Goal: Check status: Check status

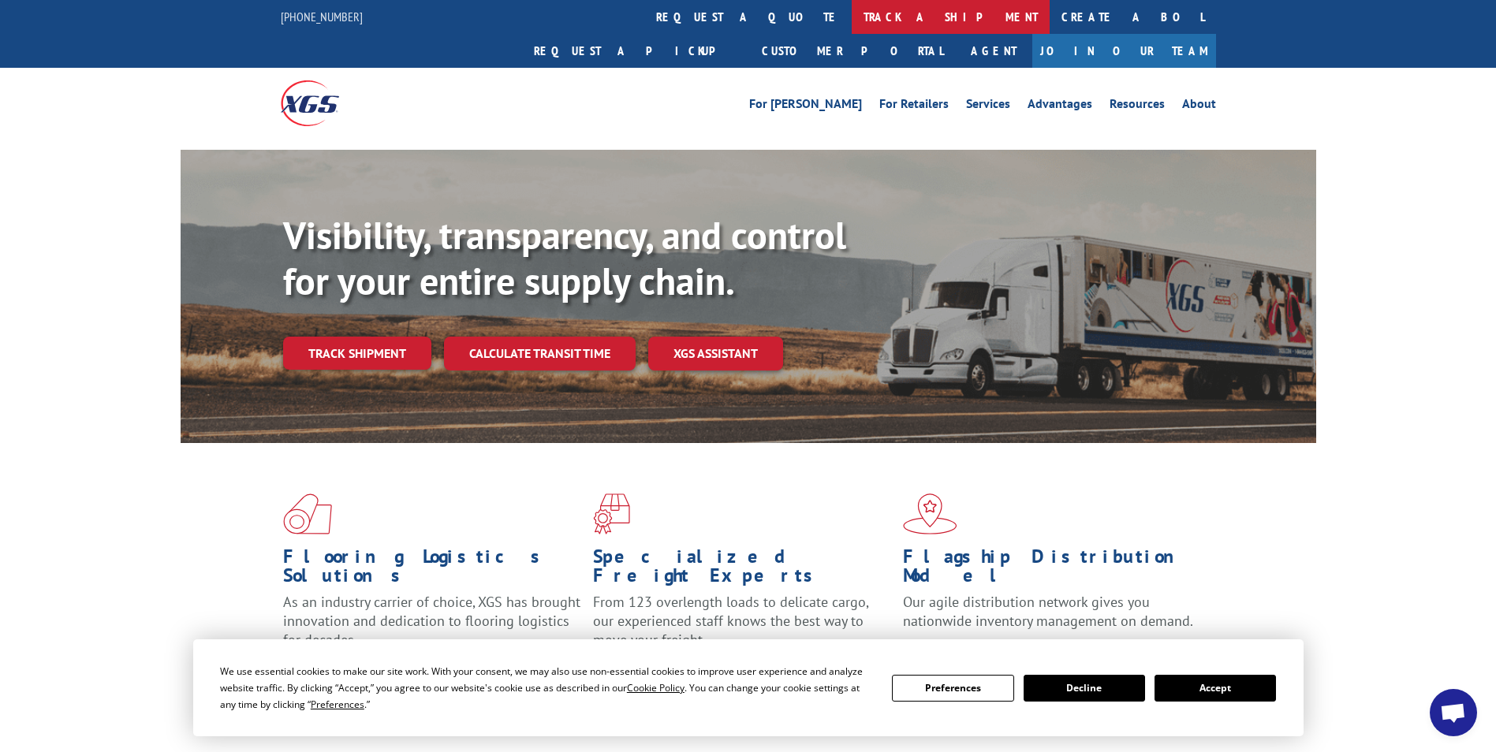
click at [852, 25] on link "track a shipment" at bounding box center [951, 17] width 198 height 34
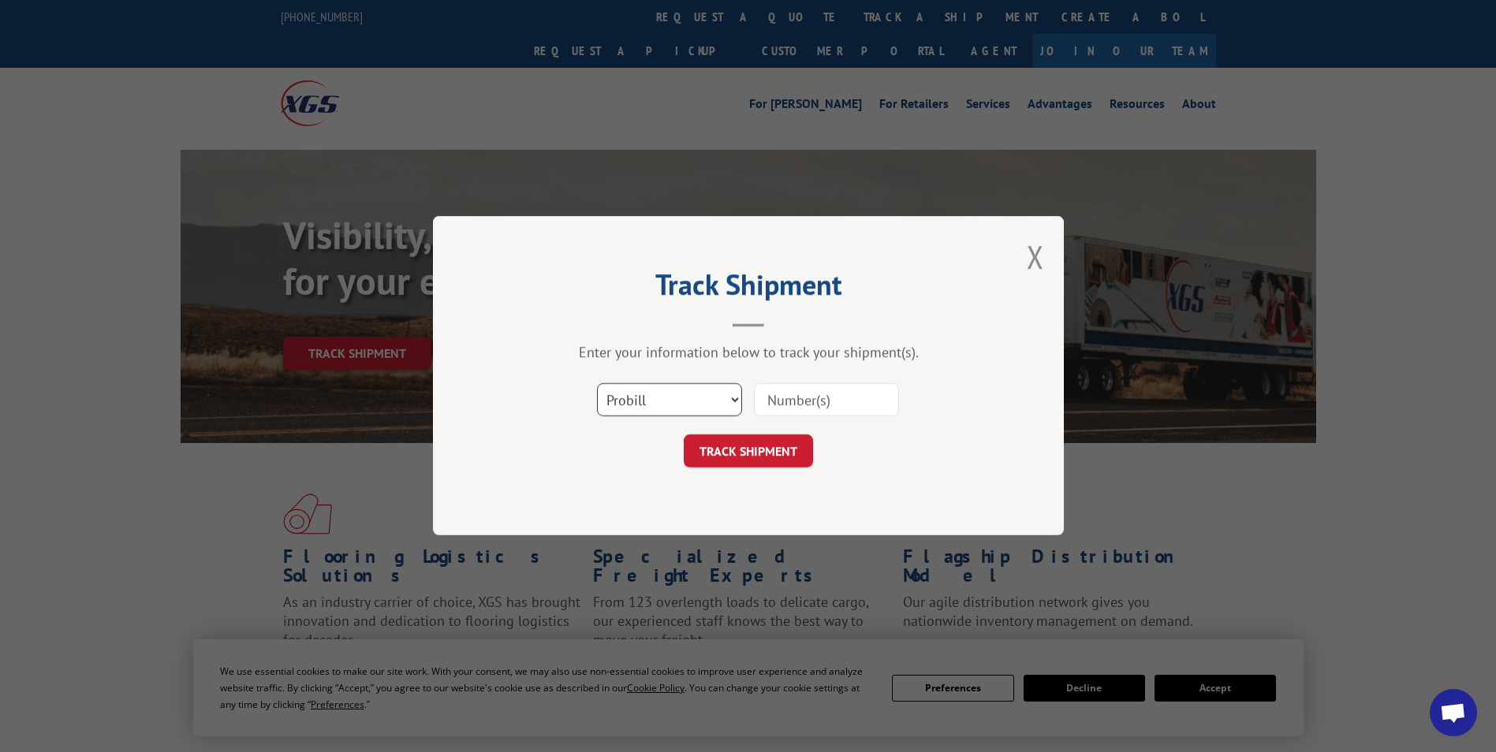
click at [638, 405] on select "Select category... Probill BOL PO" at bounding box center [669, 400] width 145 height 33
select select "bol"
click at [597, 384] on select "Select category... Probill BOL PO" at bounding box center [669, 400] width 145 height 33
click at [827, 398] on input at bounding box center [826, 400] width 145 height 33
type input "1211766"
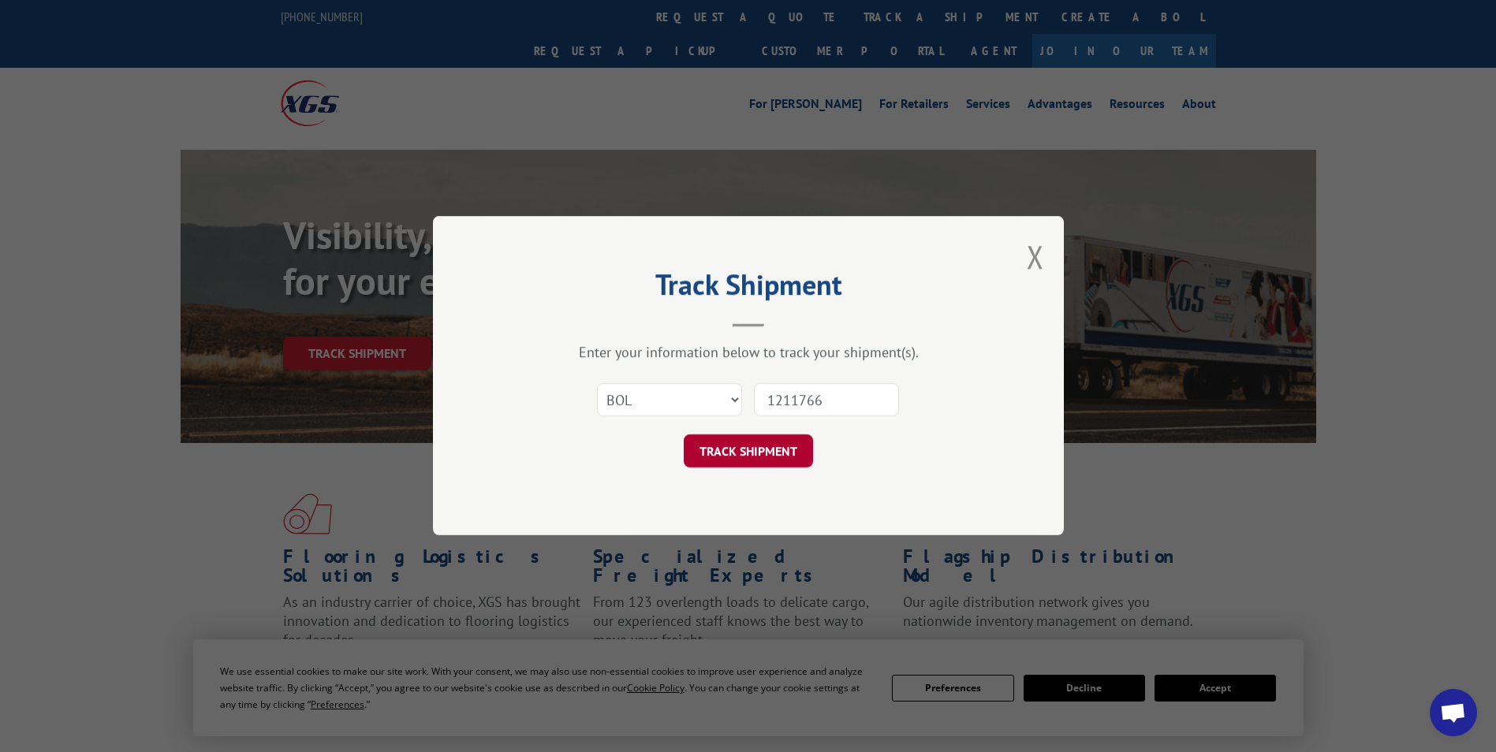
click at [760, 442] on button "TRACK SHIPMENT" at bounding box center [748, 451] width 129 height 33
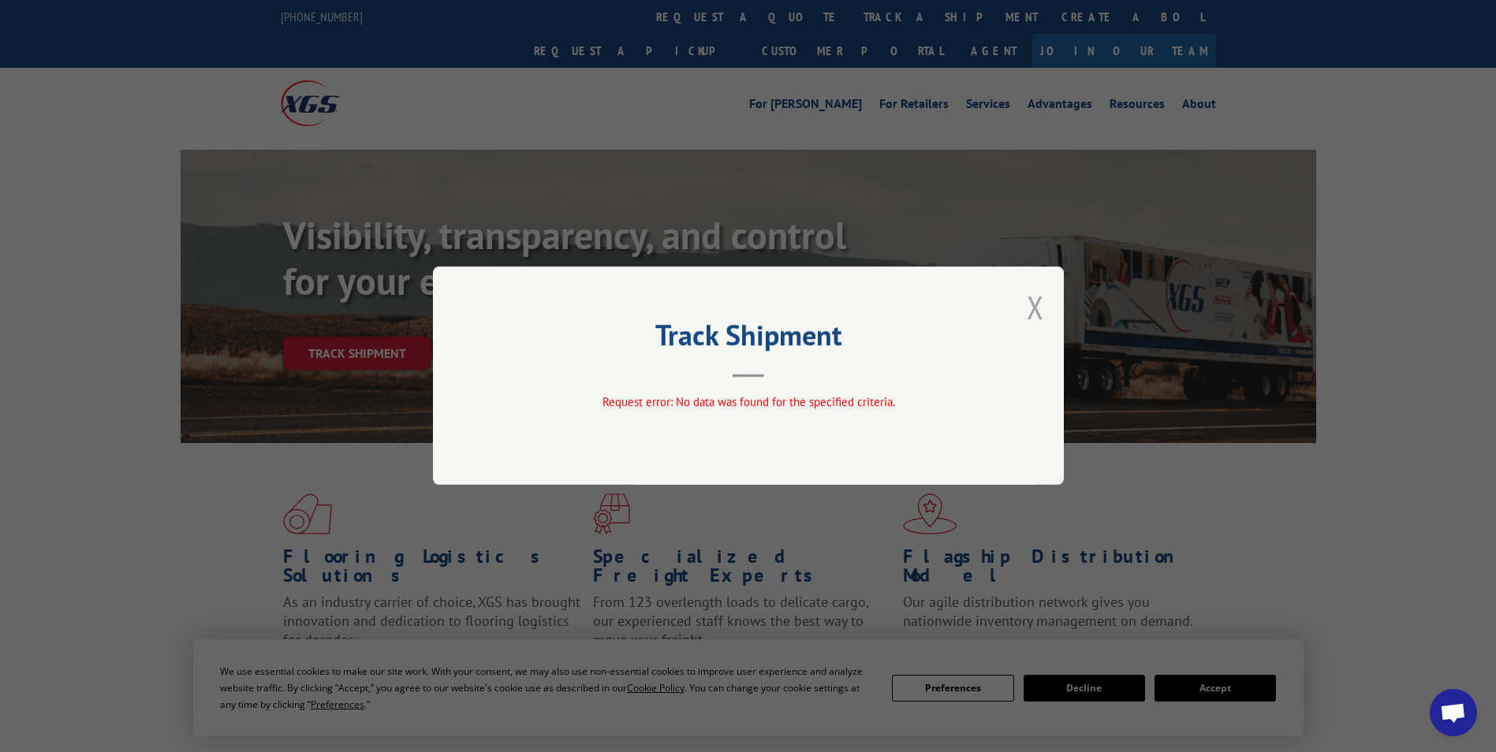
click at [1033, 304] on button "Close modal" at bounding box center [1035, 307] width 17 height 42
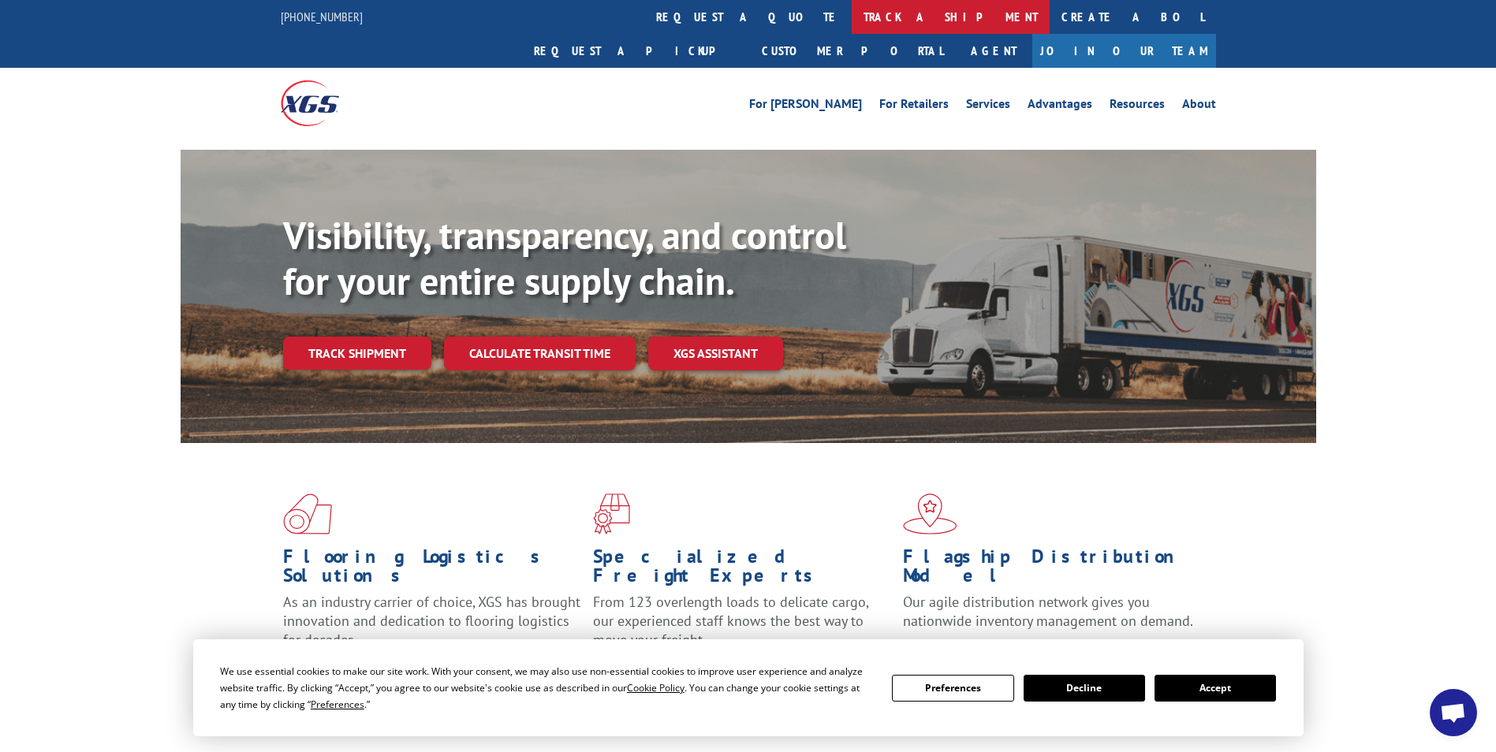
click at [852, 17] on link "track a shipment" at bounding box center [951, 17] width 198 height 34
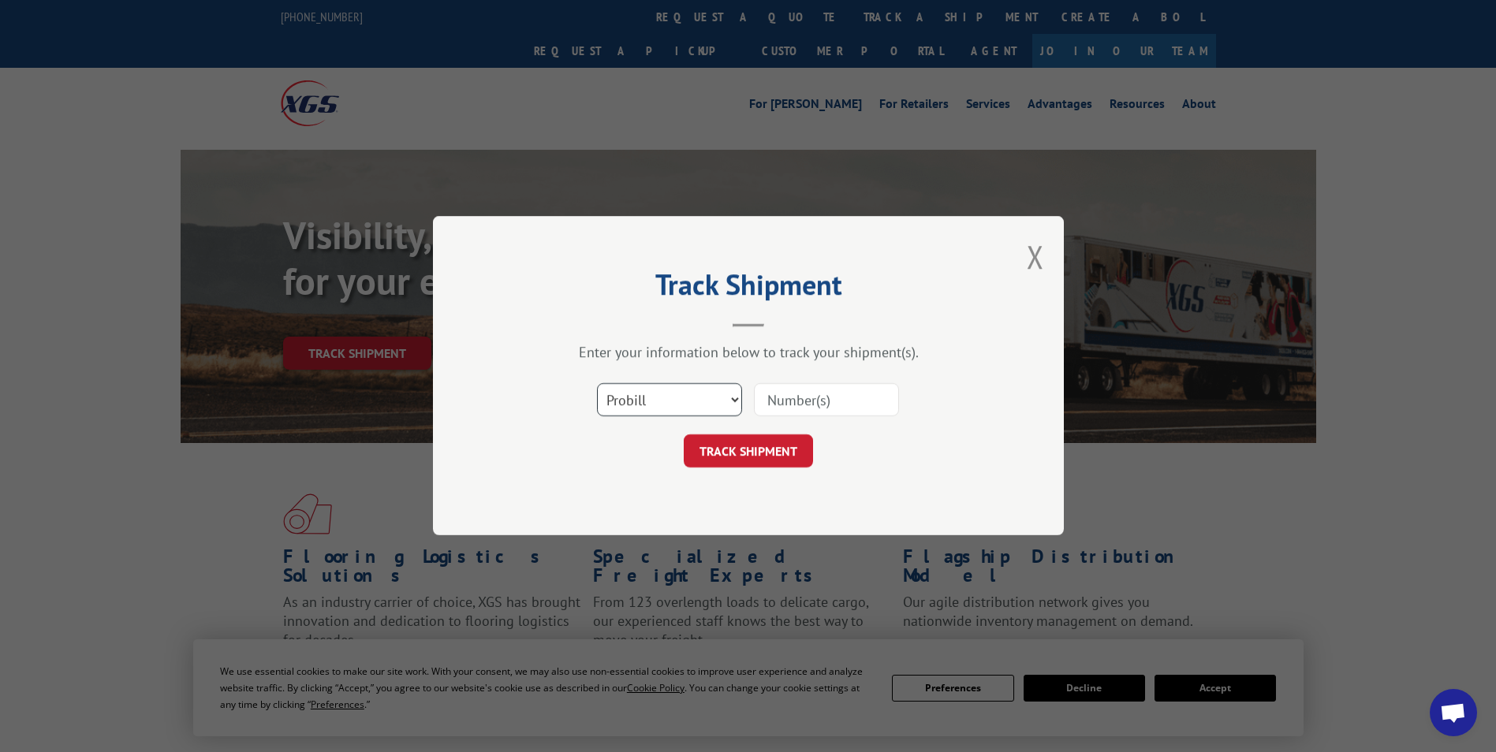
click at [670, 395] on select "Select category... Probill BOL PO" at bounding box center [669, 400] width 145 height 33
select select "bol"
click at [597, 384] on select "Select category... Probill BOL PO" at bounding box center [669, 400] width 145 height 33
click at [811, 397] on input at bounding box center [826, 400] width 145 height 33
type input "6008377"
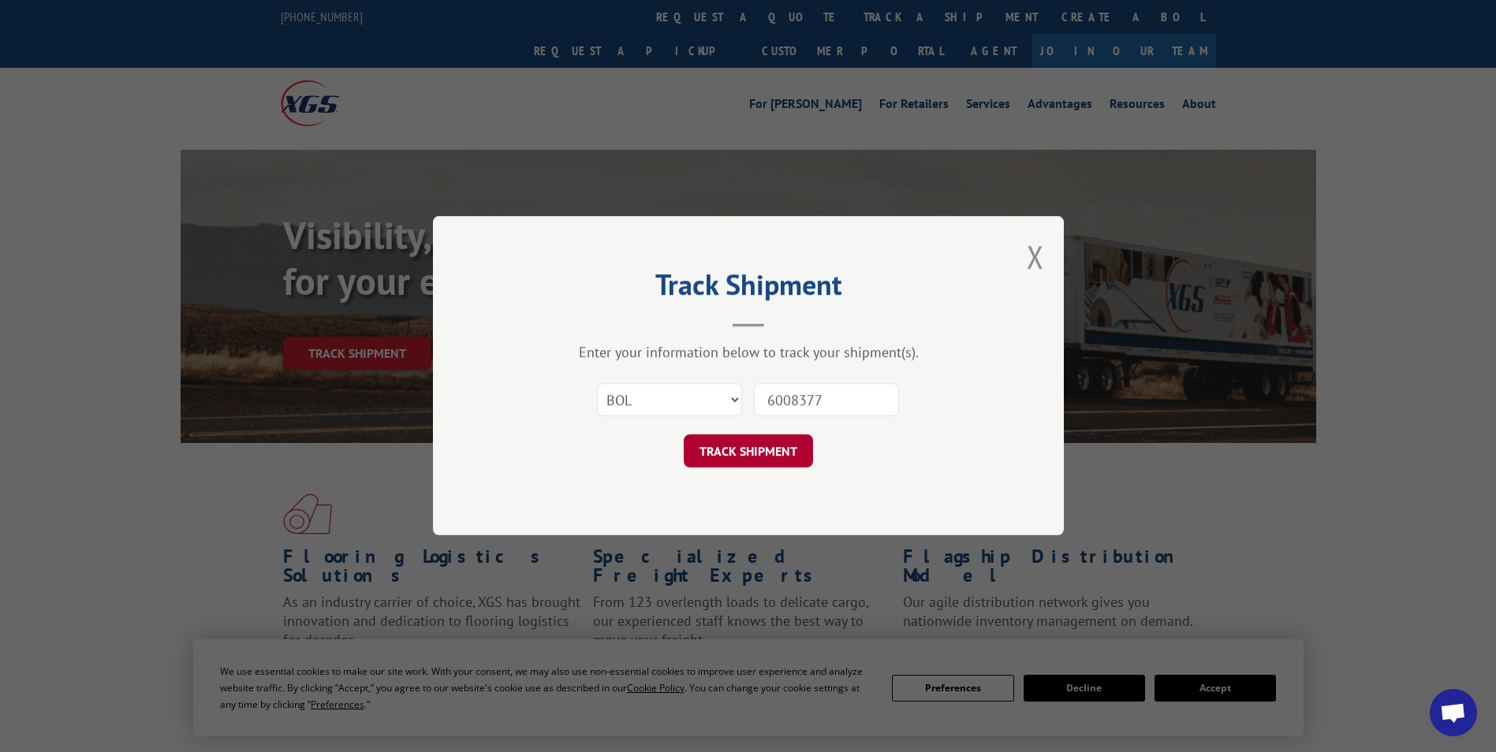
click at [734, 457] on button "TRACK SHIPMENT" at bounding box center [748, 451] width 129 height 33
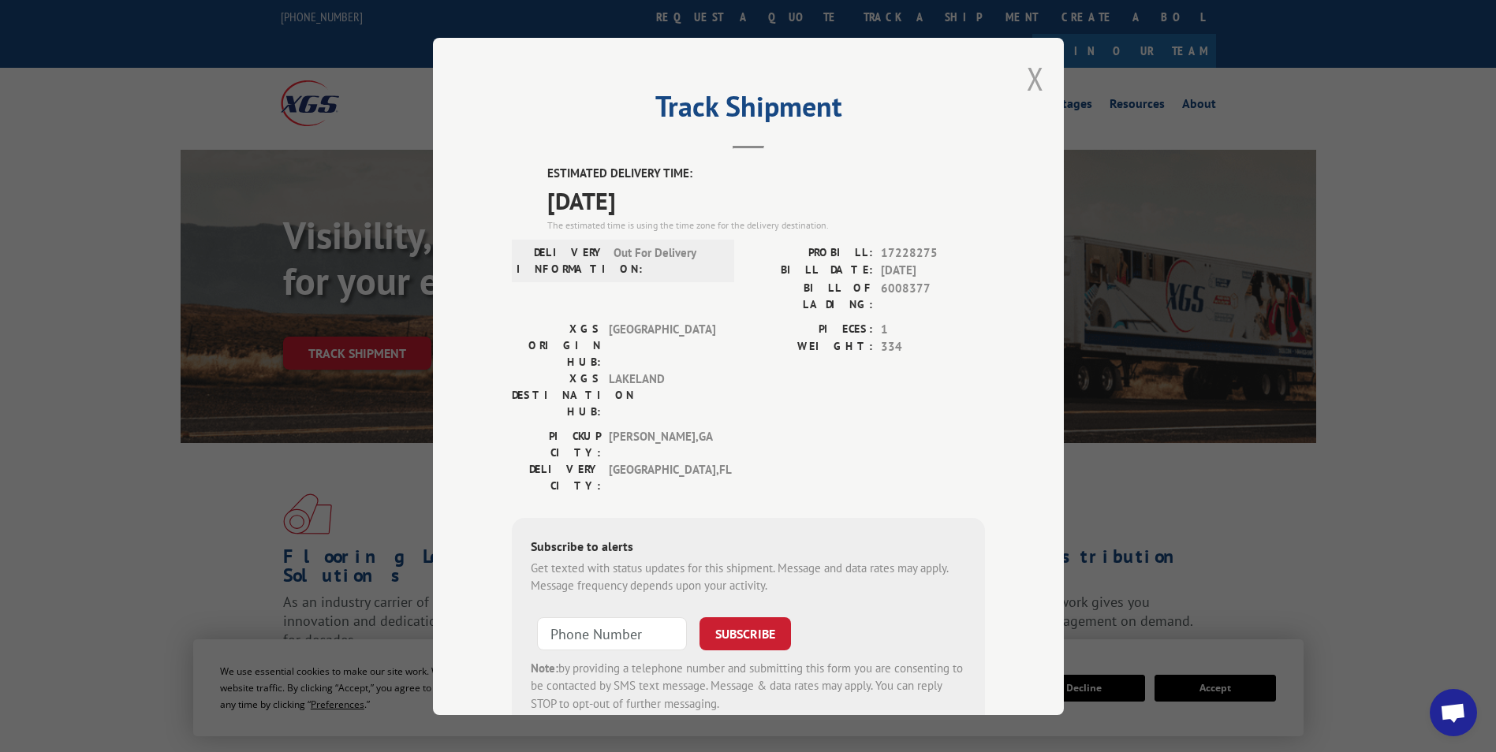
click at [1027, 80] on button "Close modal" at bounding box center [1035, 79] width 17 height 42
